Goal: Task Accomplishment & Management: Manage account settings

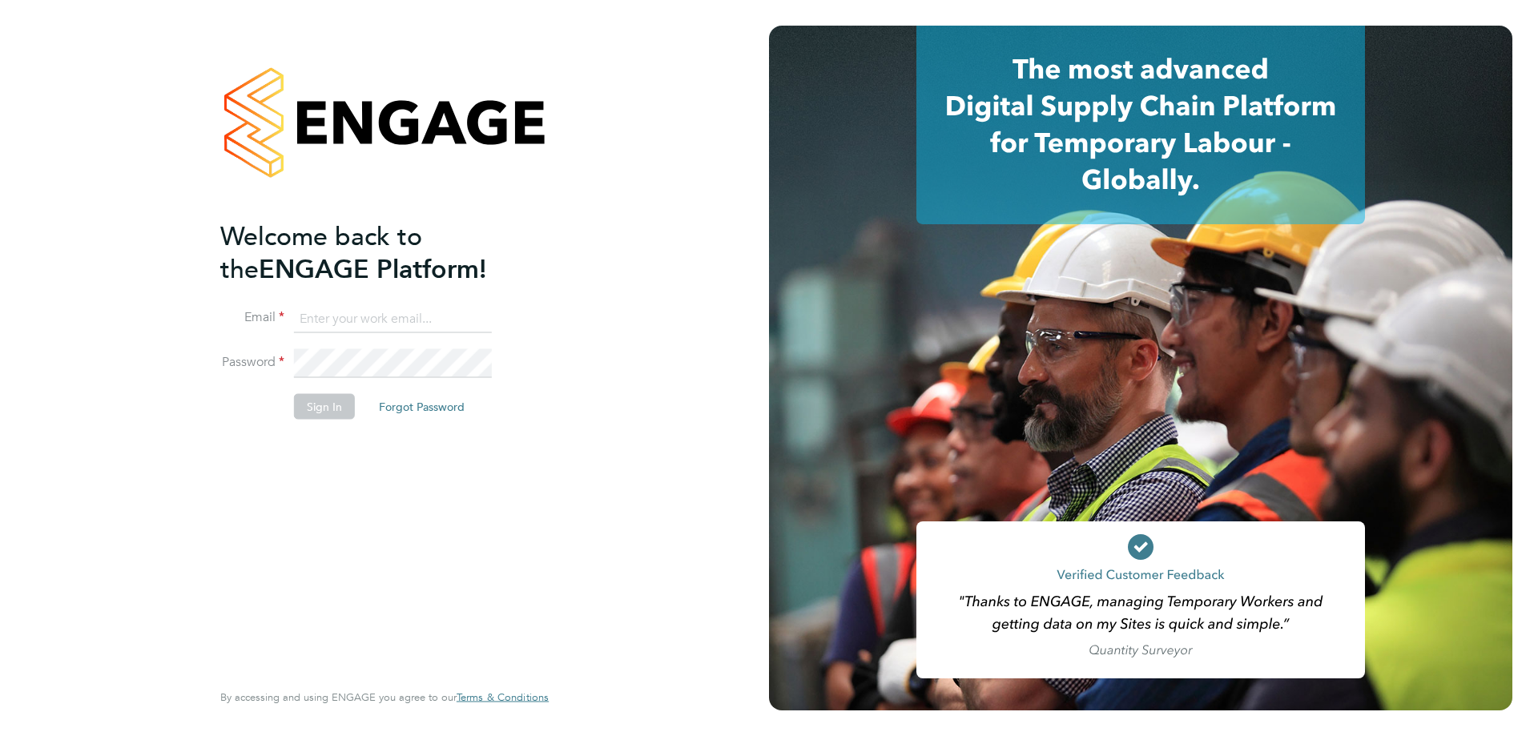
type input "[EMAIL_ADDRESS][DOMAIN_NAME]"
click at [329, 413] on button "Sign In" at bounding box center [324, 406] width 61 height 26
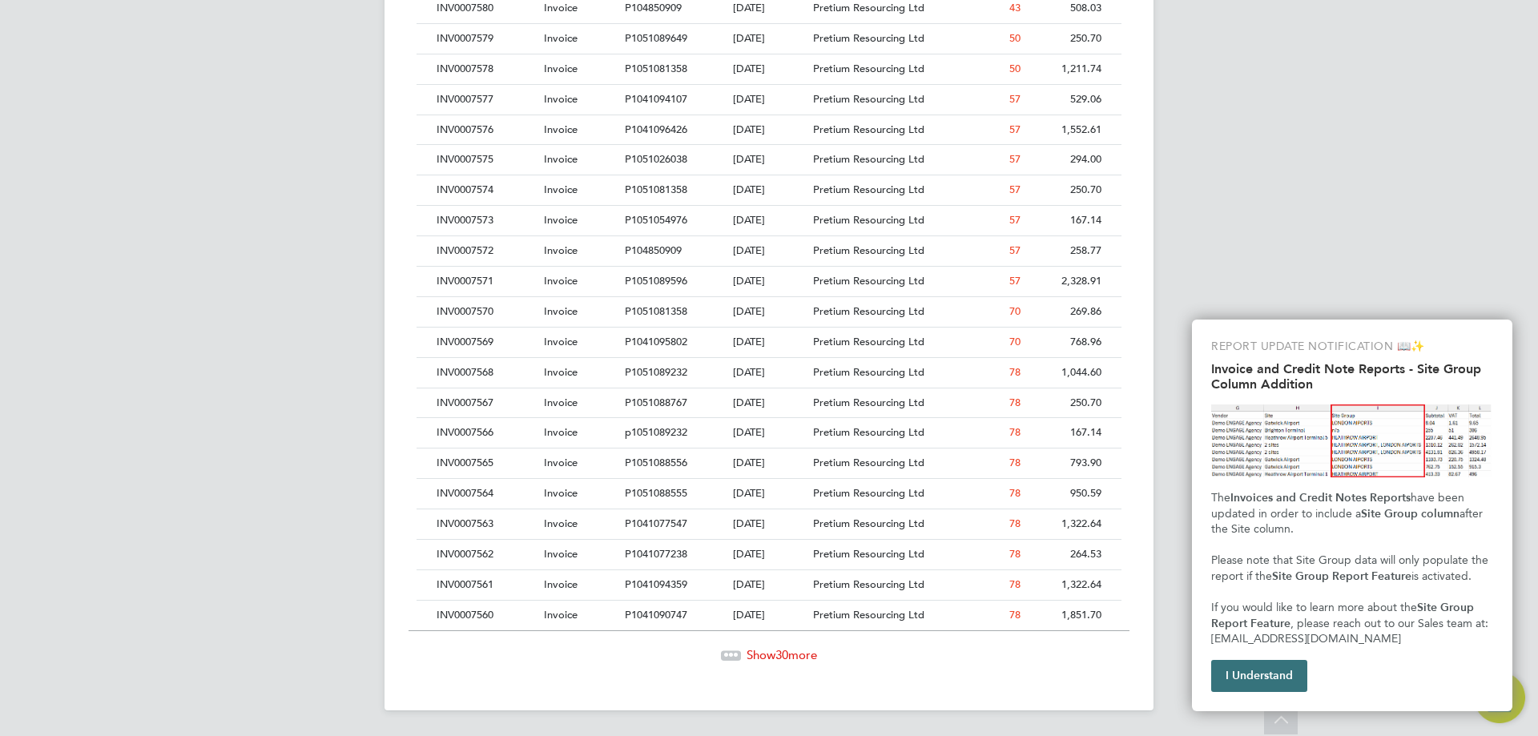
click at [1276, 681] on button "I Understand" at bounding box center [1259, 676] width 96 height 32
